Goal: Task Accomplishment & Management: Use online tool/utility

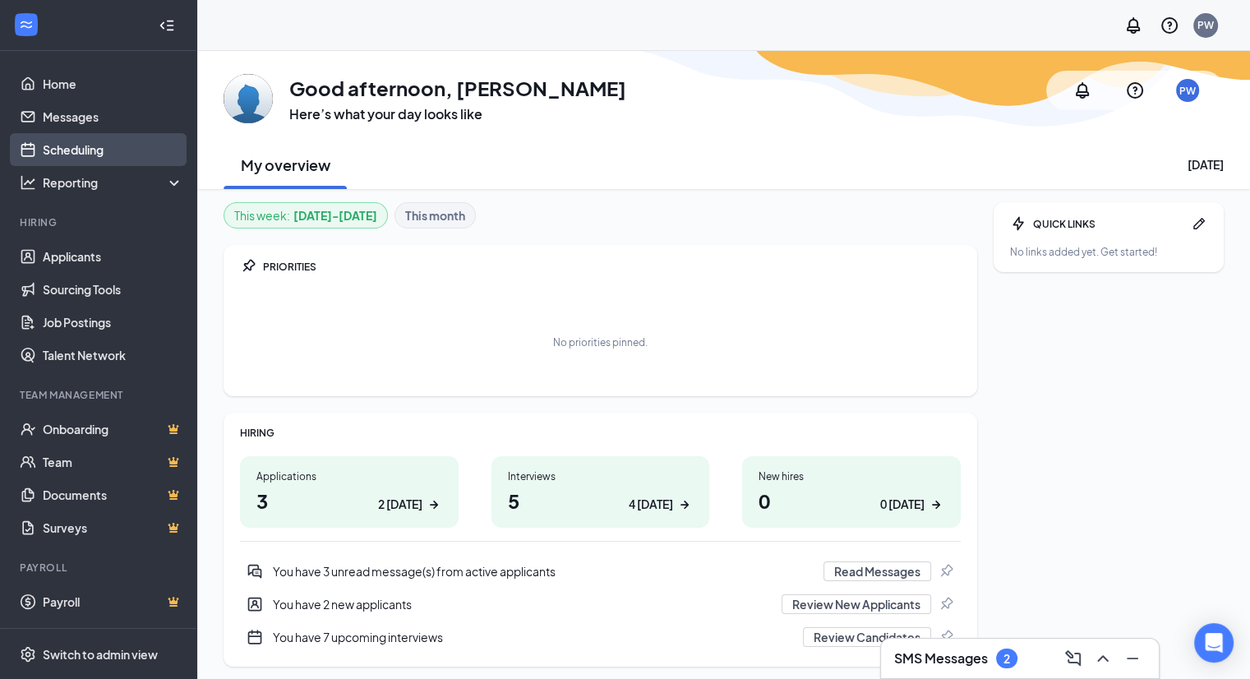
click at [70, 148] on link "Scheduling" at bounding box center [113, 149] width 140 height 33
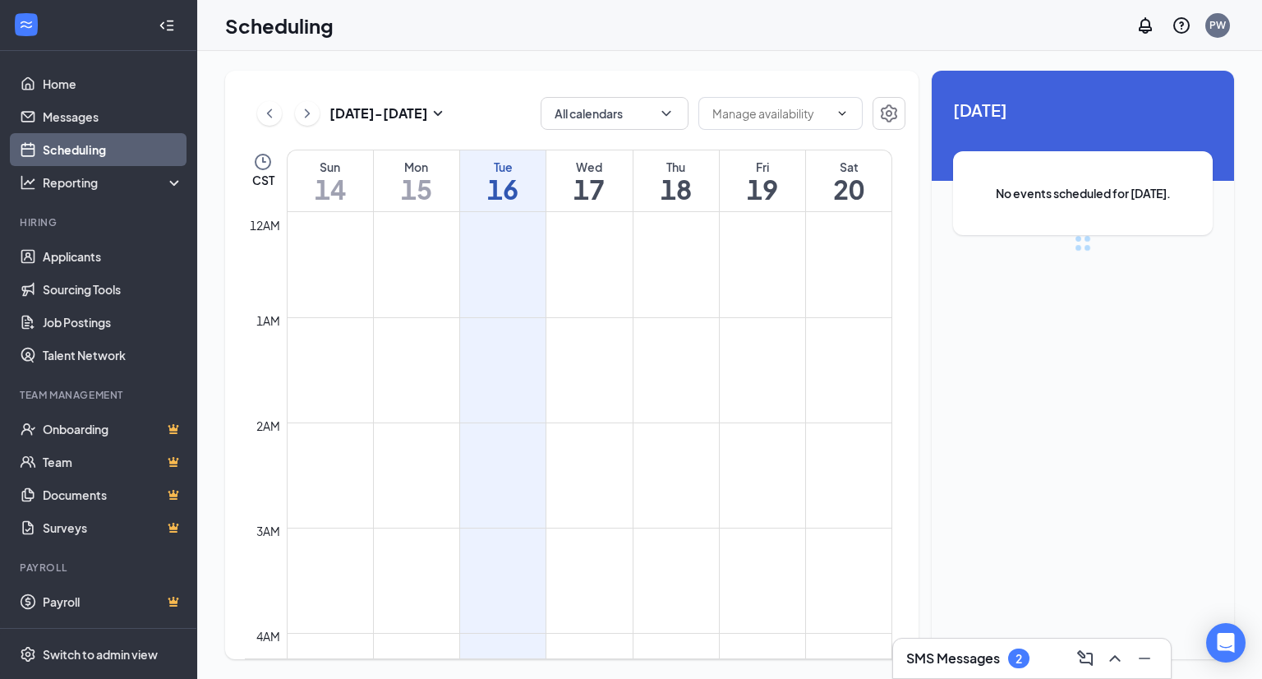
scroll to position [808, 0]
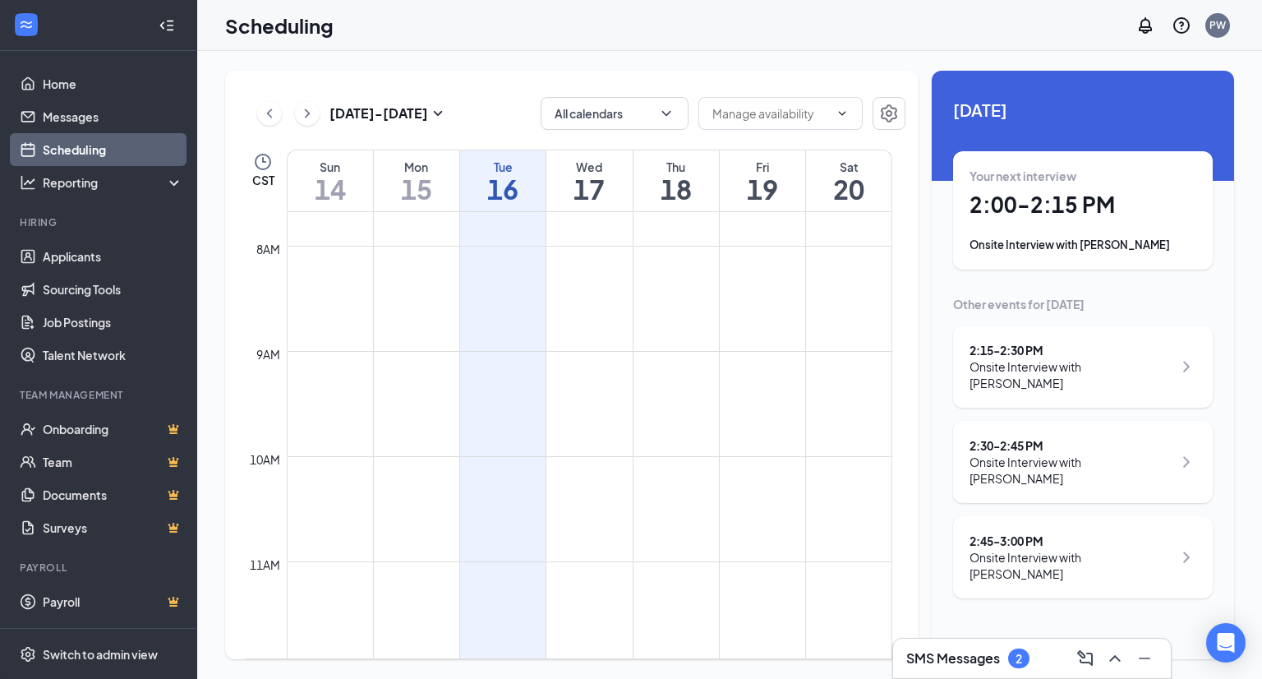
click at [1058, 215] on h1 "2:00 - 2:15 PM" at bounding box center [1082, 205] width 227 height 28
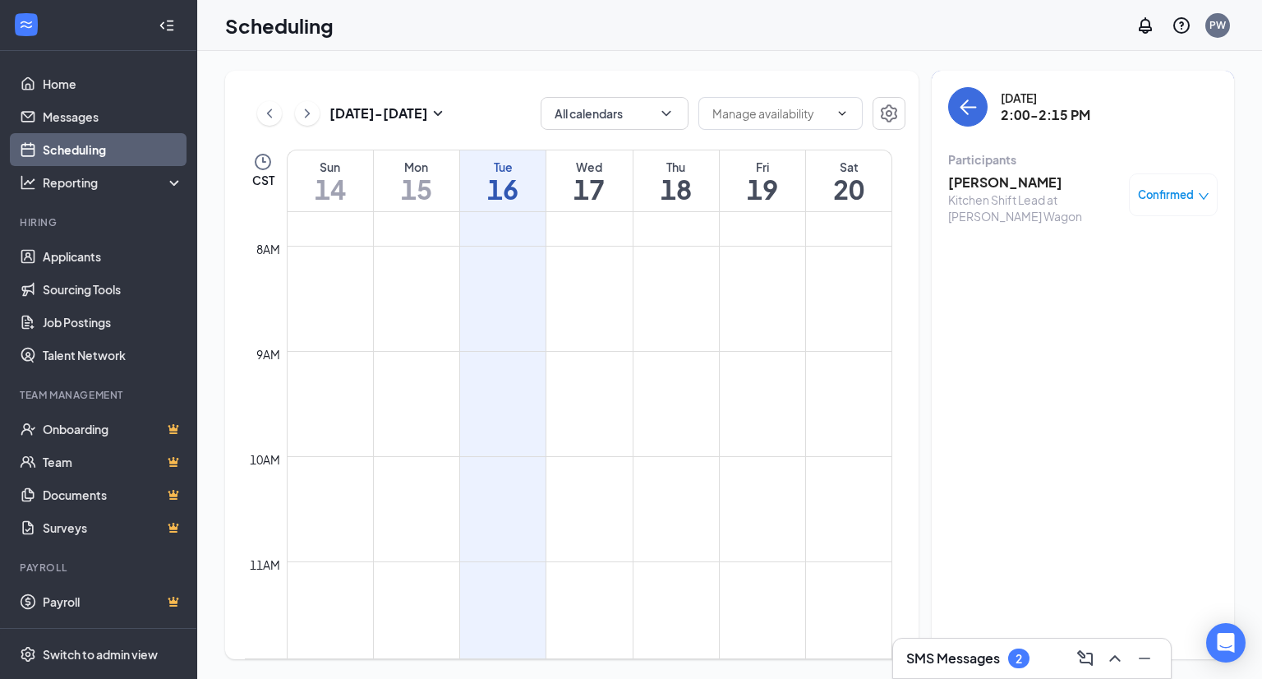
click at [989, 191] on h3 "[PERSON_NAME]" at bounding box center [1034, 182] width 173 height 18
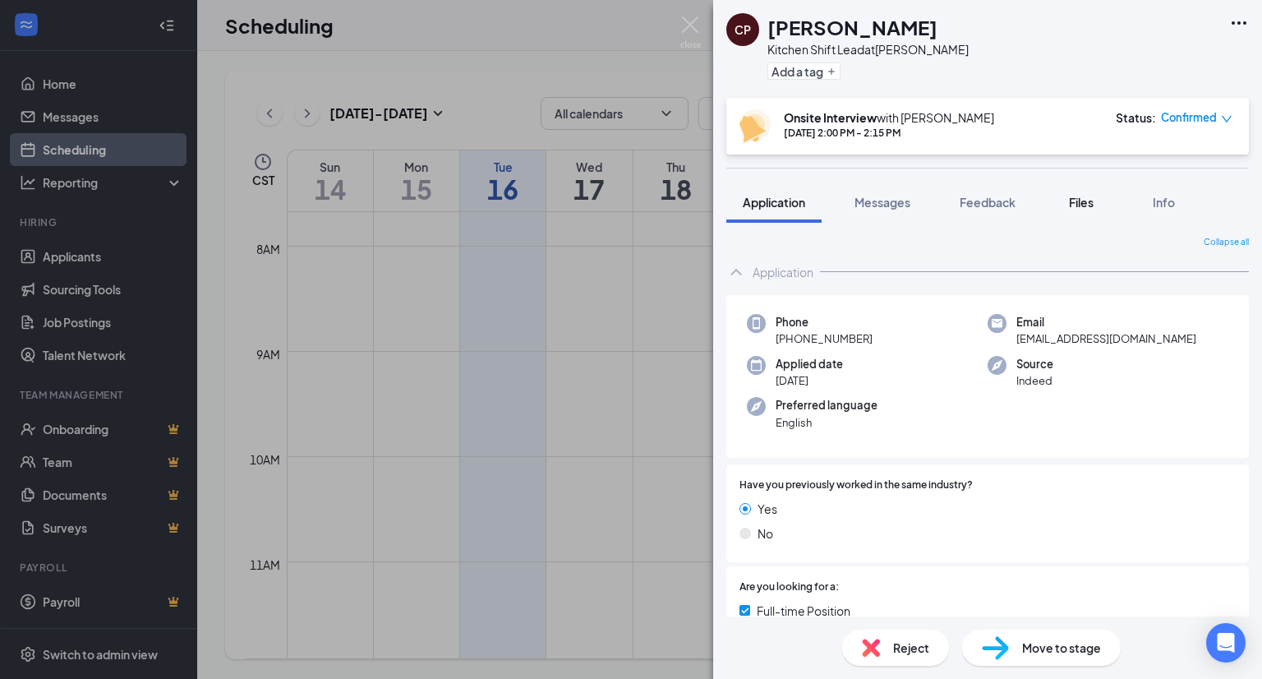
click at [1079, 205] on span "Files" at bounding box center [1081, 202] width 25 height 15
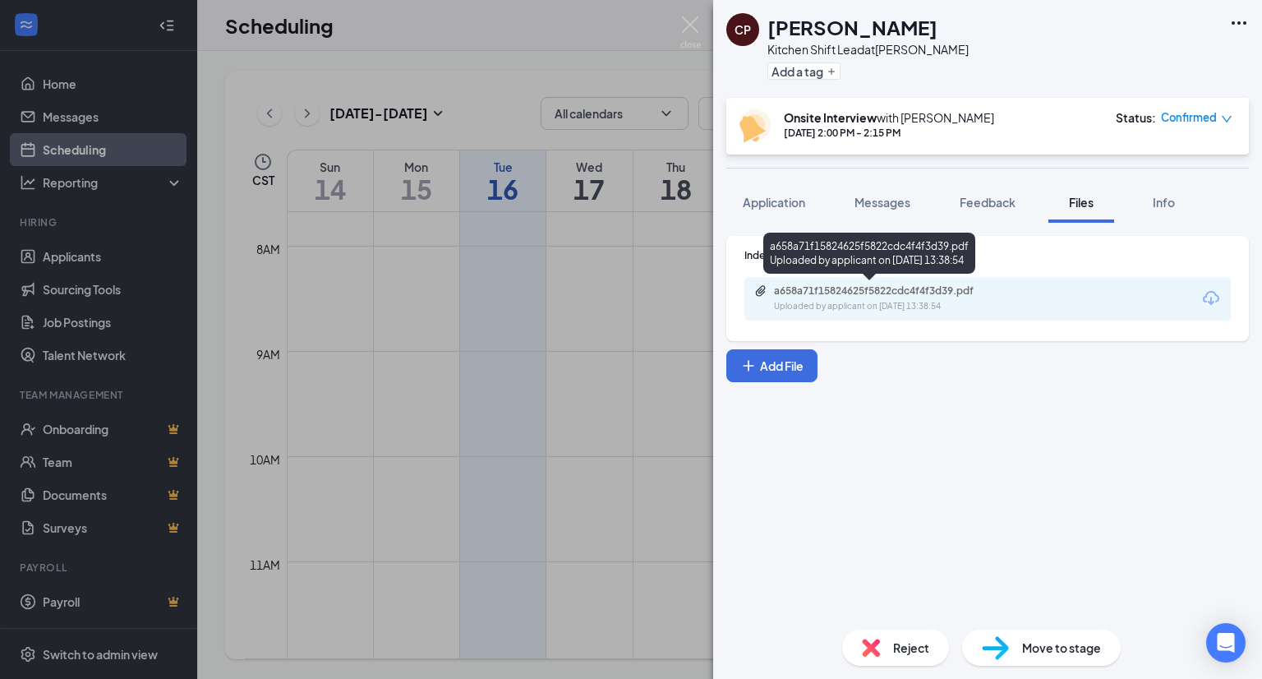
click at [862, 293] on div "a658a71f15824625f5822cdc4f4f3d39.pdf" at bounding box center [889, 290] width 230 height 13
